Goal: Task Accomplishment & Management: Use online tool/utility

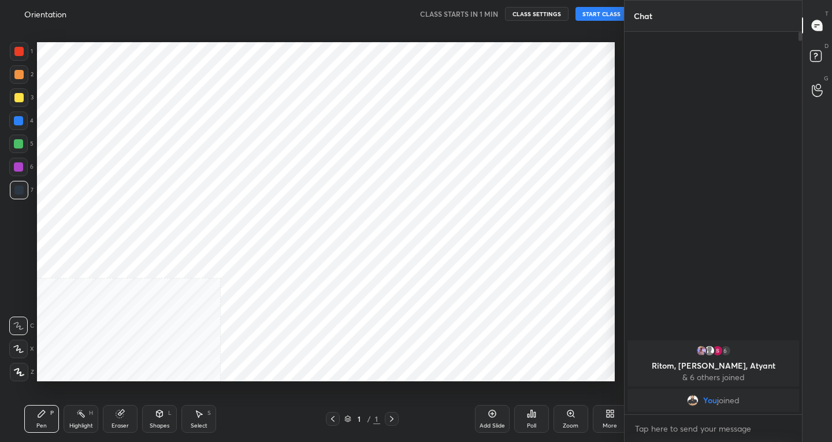
scroll to position [57435, 57225]
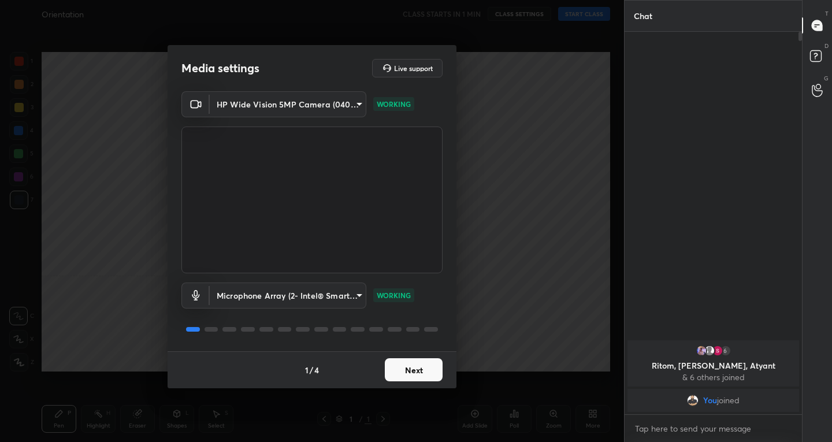
click at [400, 373] on button "Next" at bounding box center [414, 369] width 58 height 23
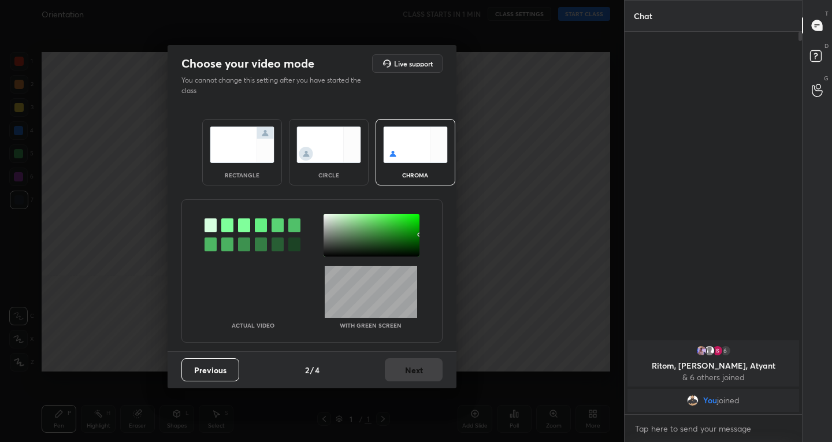
click at [229, 156] on img at bounding box center [242, 145] width 65 height 36
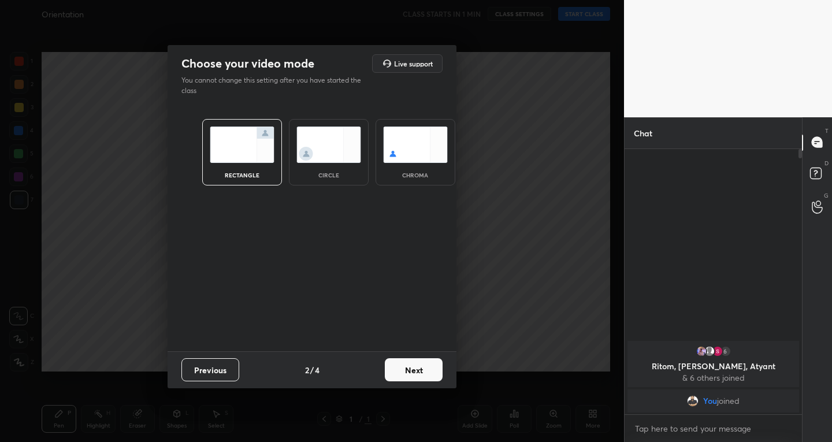
scroll to position [4, 4]
click at [405, 375] on button "Next" at bounding box center [414, 369] width 58 height 23
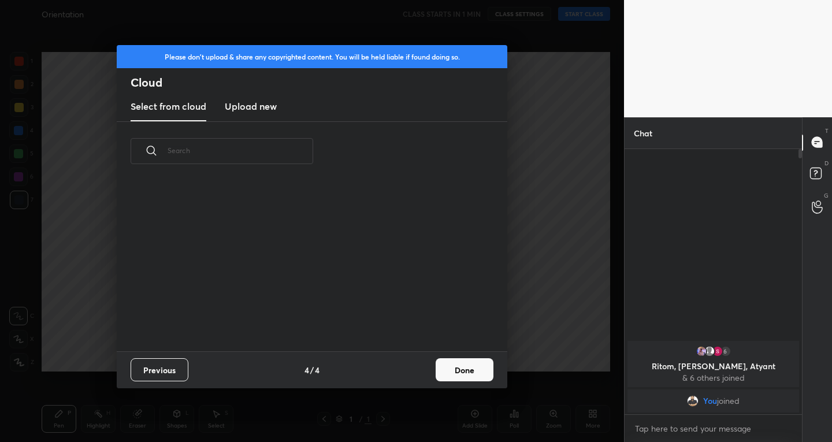
scroll to position [171, 371]
click at [454, 378] on button "Done" at bounding box center [465, 369] width 58 height 23
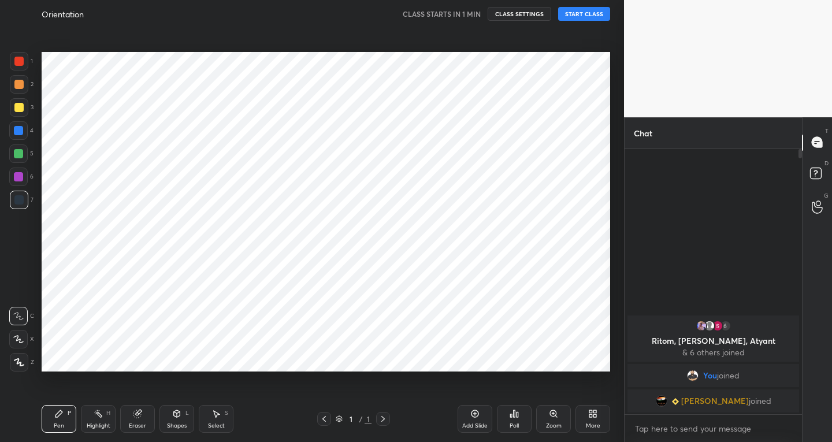
click at [466, 414] on div "Add Slide" at bounding box center [475, 419] width 35 height 28
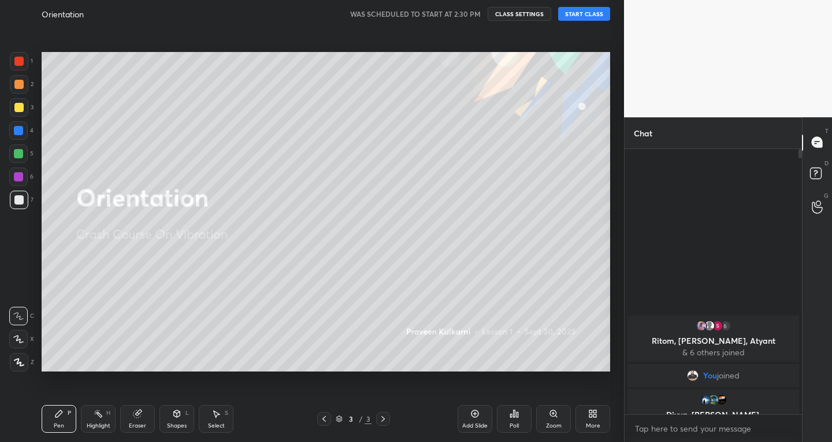
click at [579, 14] on button "START CLASS" at bounding box center [584, 14] width 52 height 14
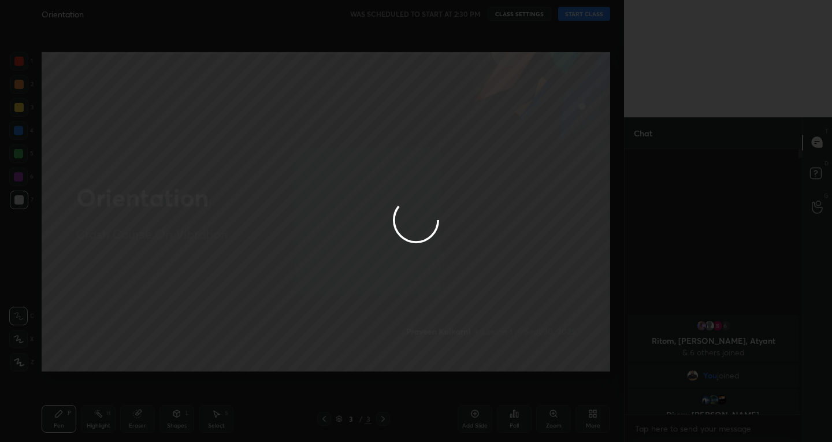
type textarea "x"
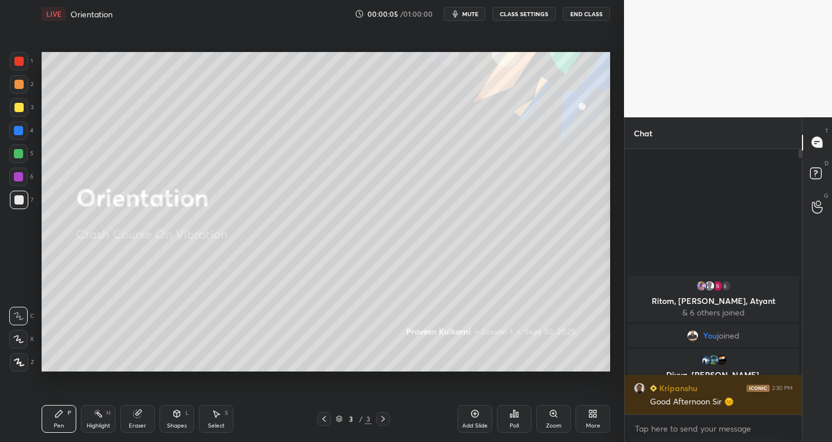
click at [469, 416] on div "Add Slide" at bounding box center [475, 419] width 35 height 28
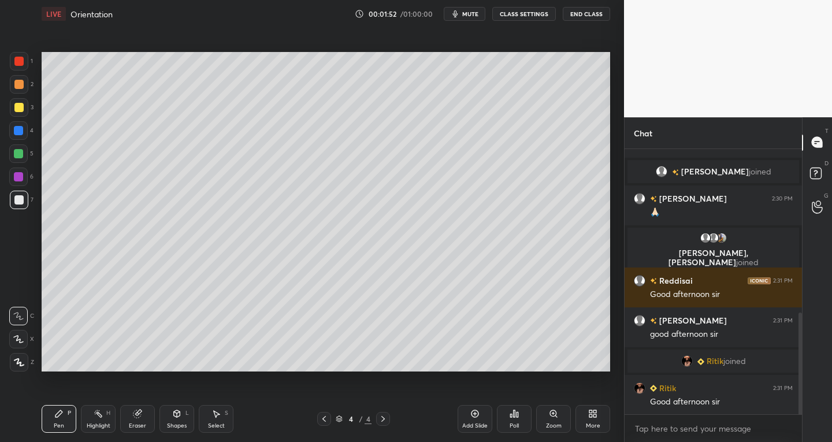
scroll to position [458, 0]
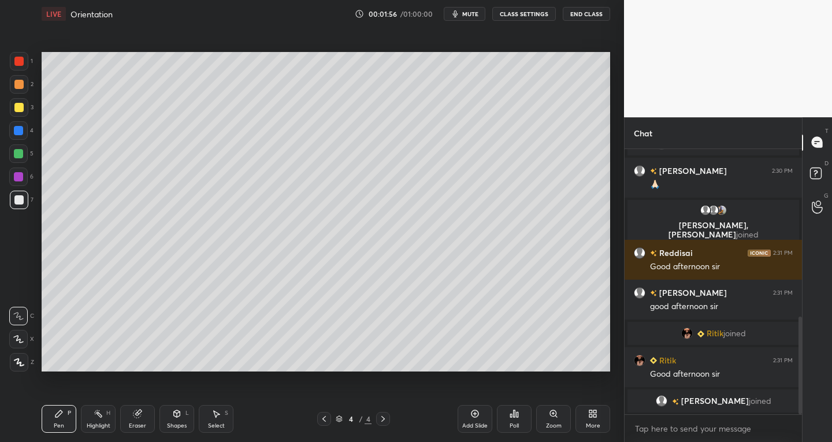
click at [28, 343] on div "X" at bounding box center [21, 339] width 25 height 18
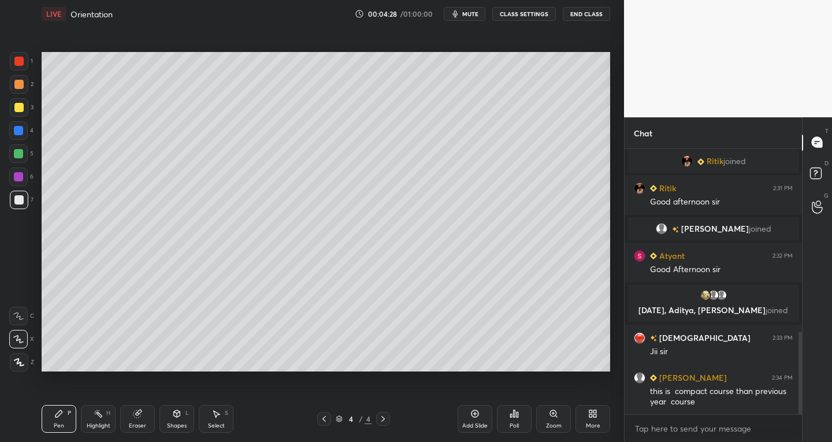
scroll to position [601, 0]
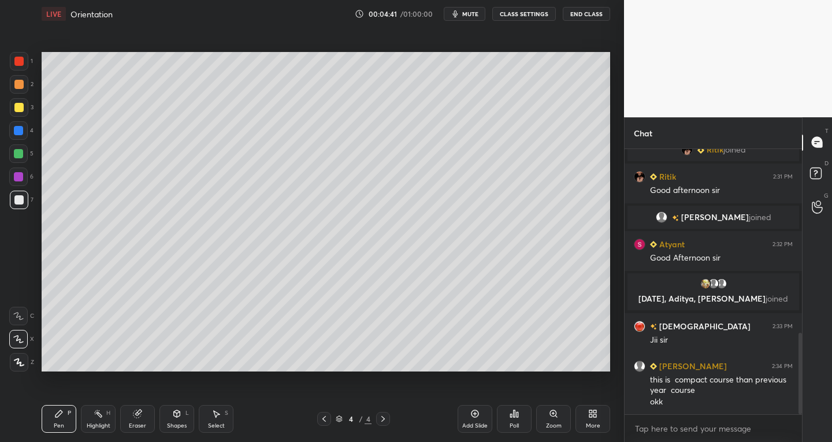
click at [137, 417] on icon at bounding box center [138, 414] width 8 height 8
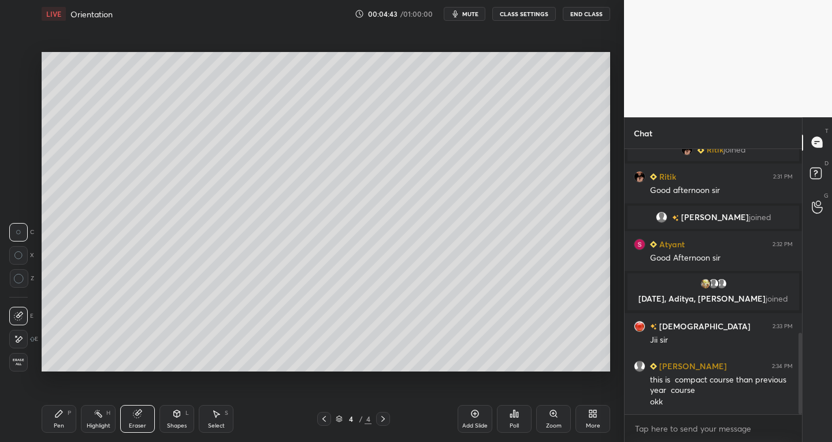
click at [66, 428] on div "Pen P" at bounding box center [59, 419] width 35 height 28
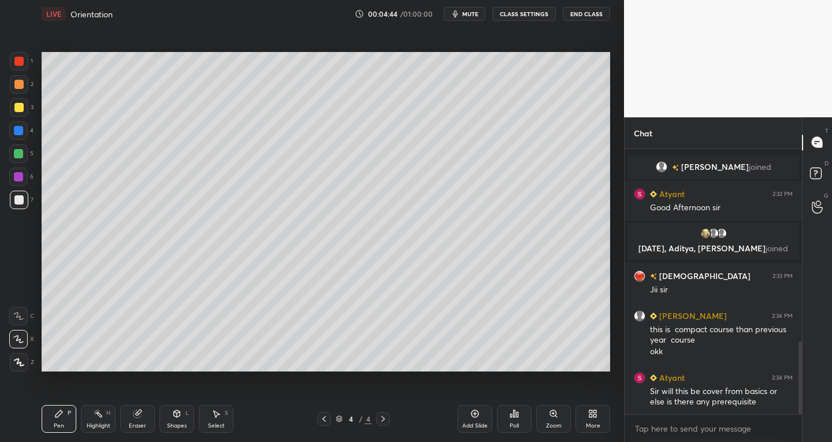
scroll to position [702, 0]
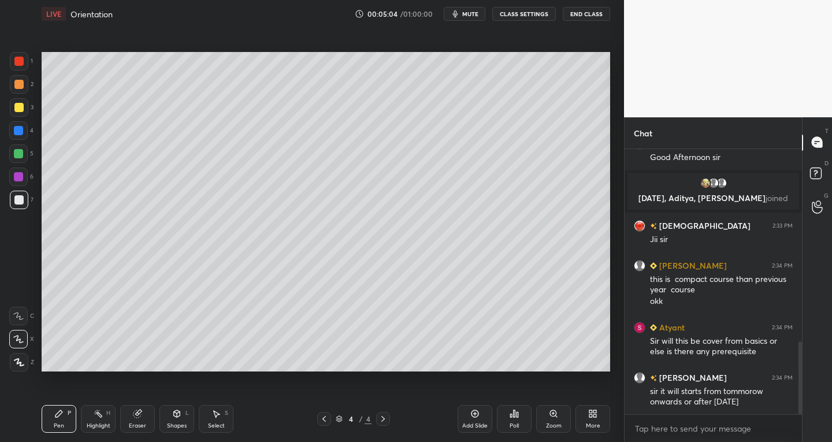
click at [142, 420] on div "Eraser" at bounding box center [137, 419] width 35 height 28
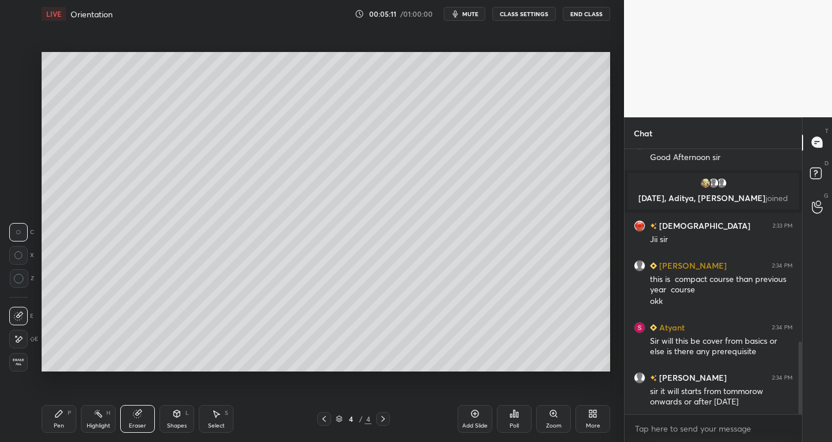
click at [60, 420] on div "Pen P" at bounding box center [59, 419] width 35 height 28
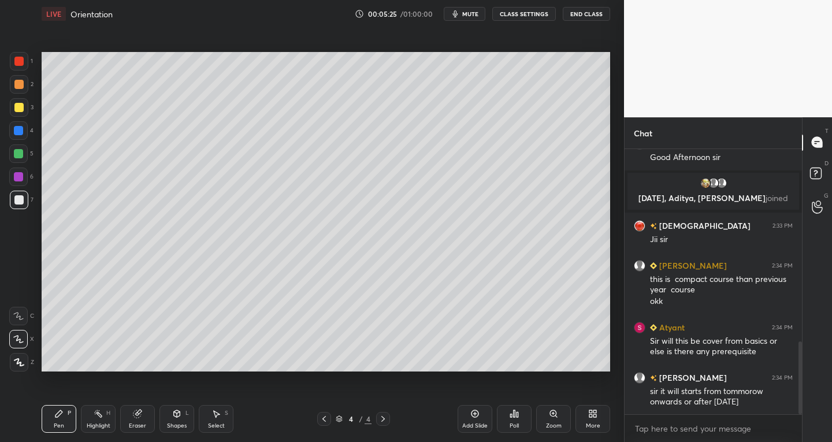
click at [133, 424] on div "Eraser" at bounding box center [137, 426] width 17 height 6
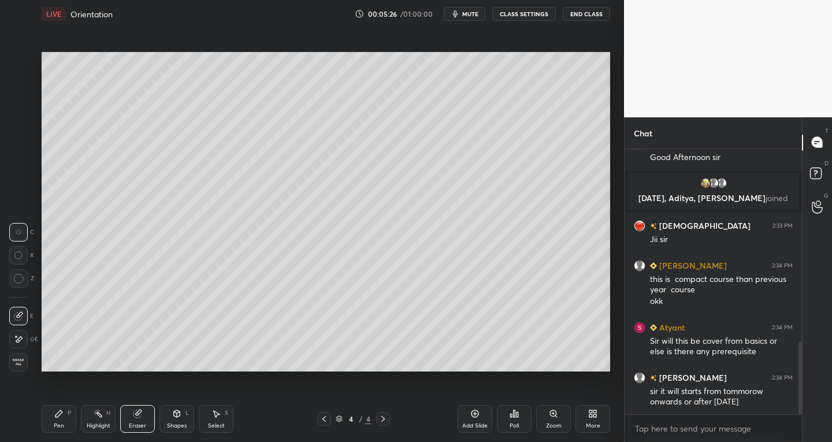
click at [66, 421] on div "Pen P" at bounding box center [59, 419] width 35 height 28
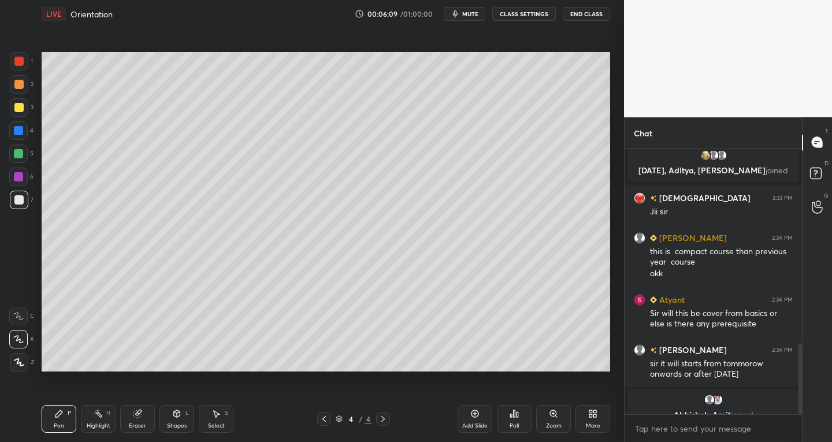
scroll to position [744, 0]
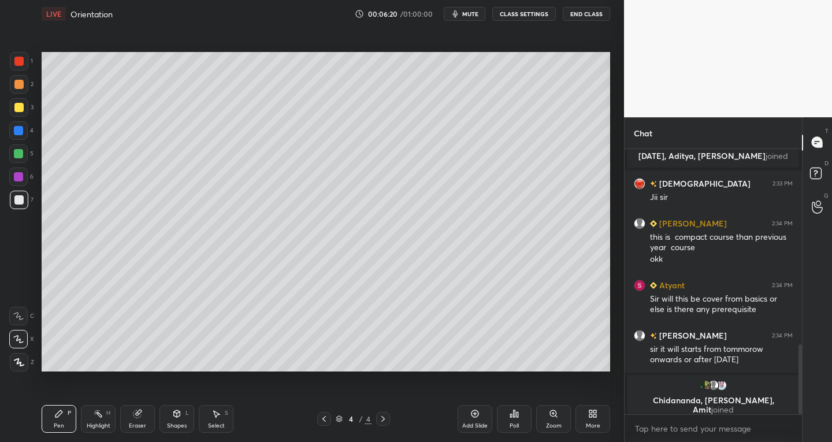
click at [135, 419] on div "Eraser" at bounding box center [137, 419] width 35 height 28
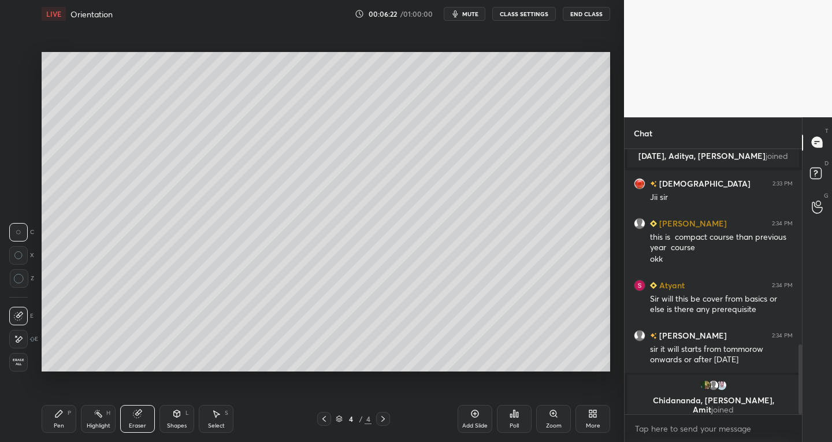
click at [51, 424] on div "Pen P" at bounding box center [59, 419] width 35 height 28
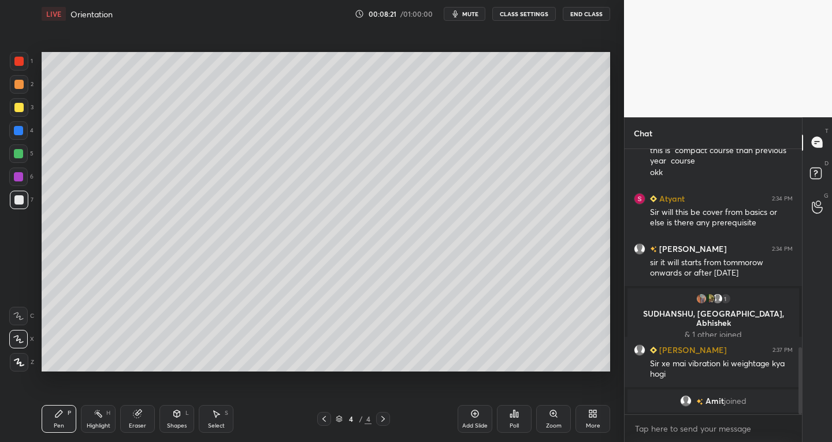
scroll to position [851, 0]
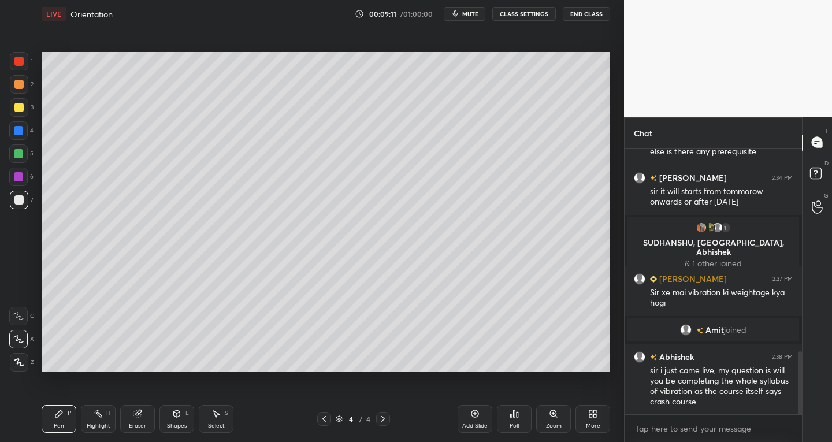
click at [467, 424] on div "Add Slide" at bounding box center [474, 426] width 25 height 6
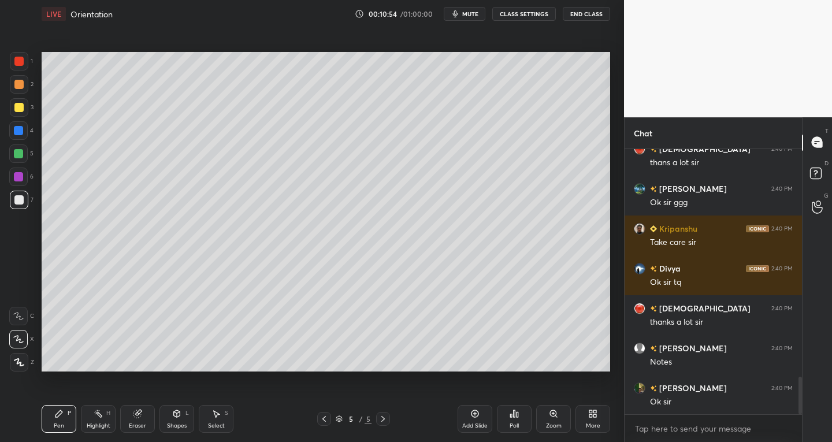
scroll to position [1662, 0]
click at [583, 16] on button "End Class" at bounding box center [586, 14] width 47 height 14
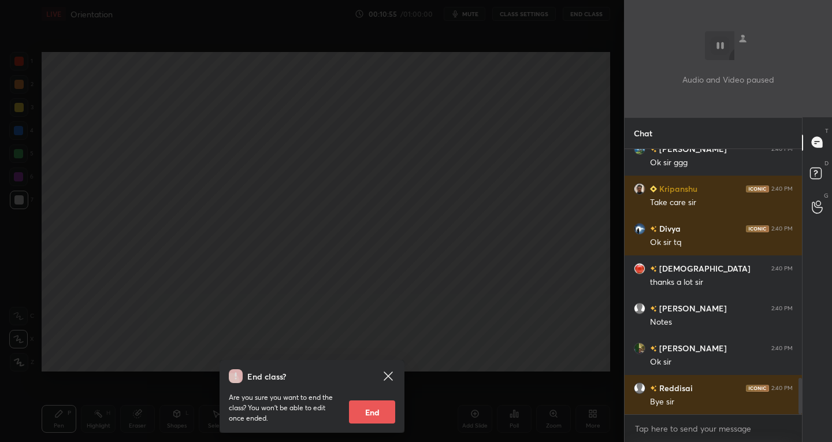
click at [373, 412] on button "End" at bounding box center [372, 412] width 46 height 23
click at [340, 412] on p "Are you sure you want to end the class? You won’t be able to edit once ended." at bounding box center [284, 407] width 111 height 31
type textarea "x"
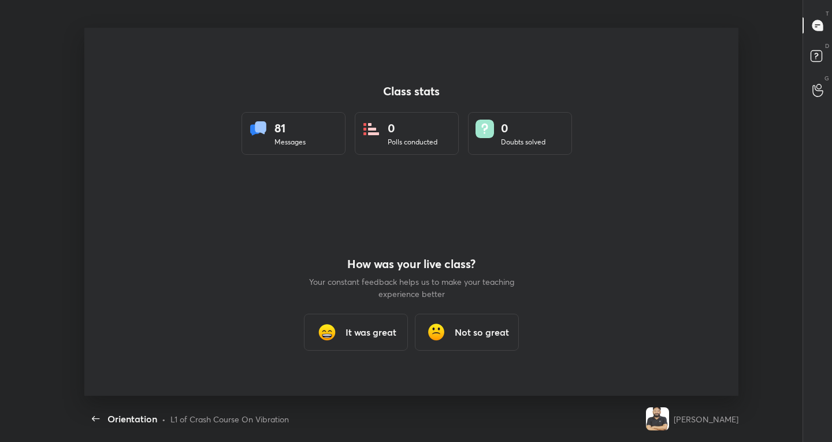
scroll to position [0, 0]
click at [358, 342] on div "It was great" at bounding box center [356, 332] width 104 height 37
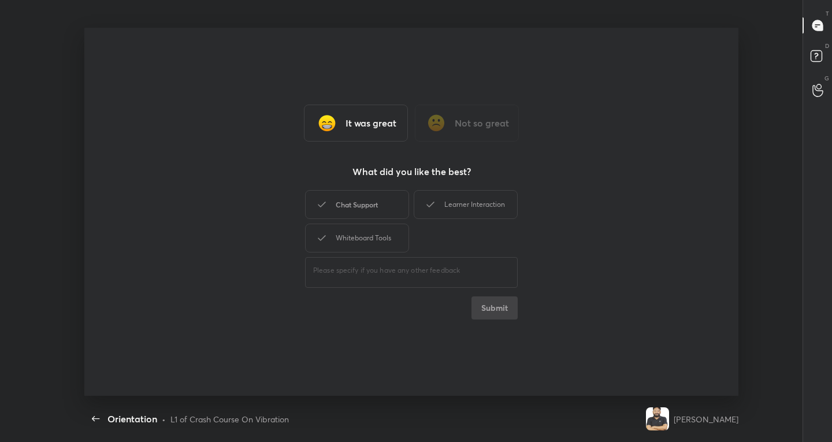
click at [350, 190] on div "Chat Support" at bounding box center [357, 204] width 104 height 29
click at [354, 232] on div "Whiteboard Tools" at bounding box center [357, 238] width 104 height 29
click at [503, 198] on div "Learner Interaction" at bounding box center [466, 204] width 104 height 29
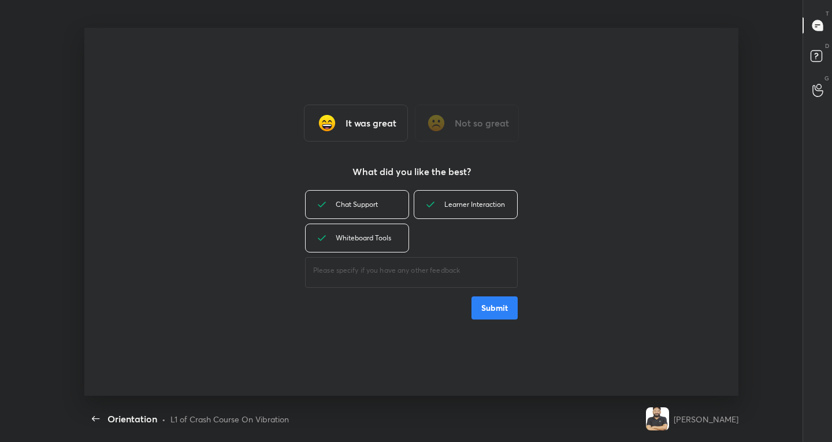
click at [482, 301] on button "Submit" at bounding box center [495, 308] width 46 height 23
